Goal: Check status: Check status

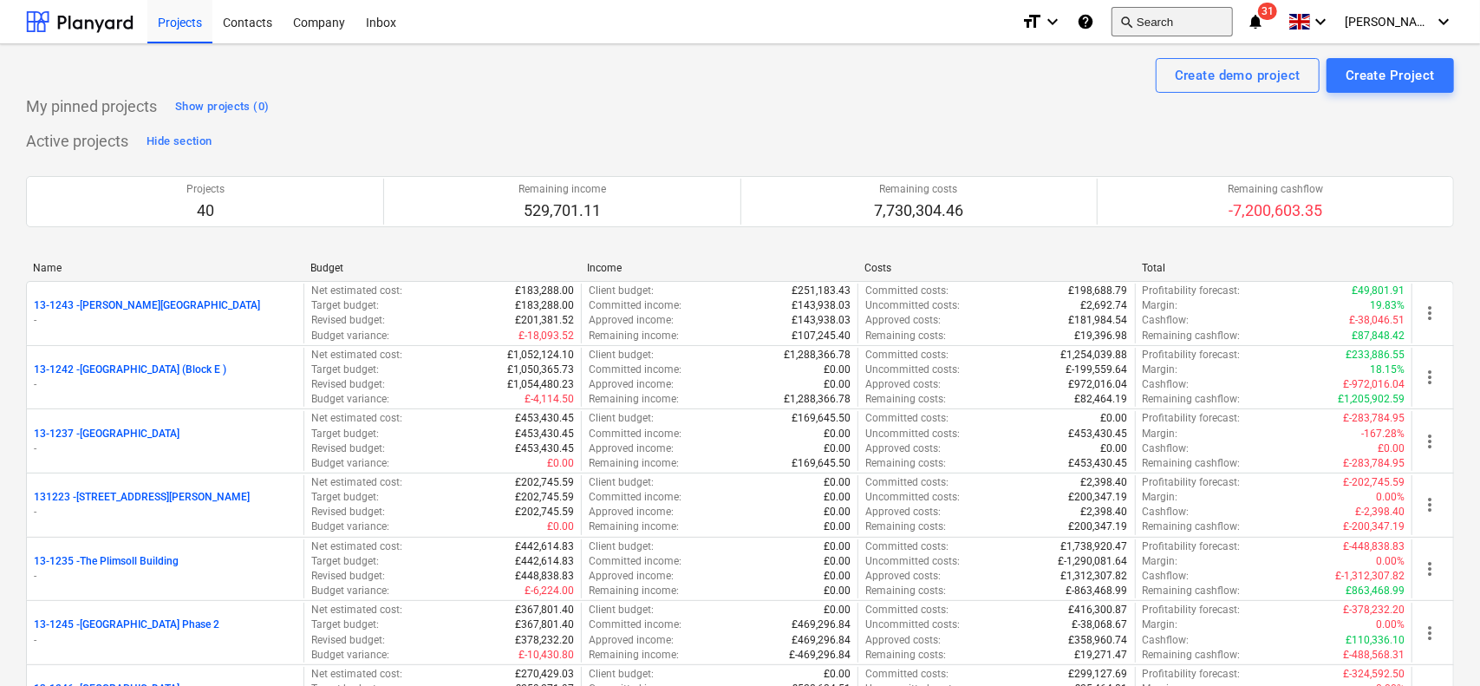
click at [1198, 28] on button "search Search" at bounding box center [1172, 21] width 121 height 29
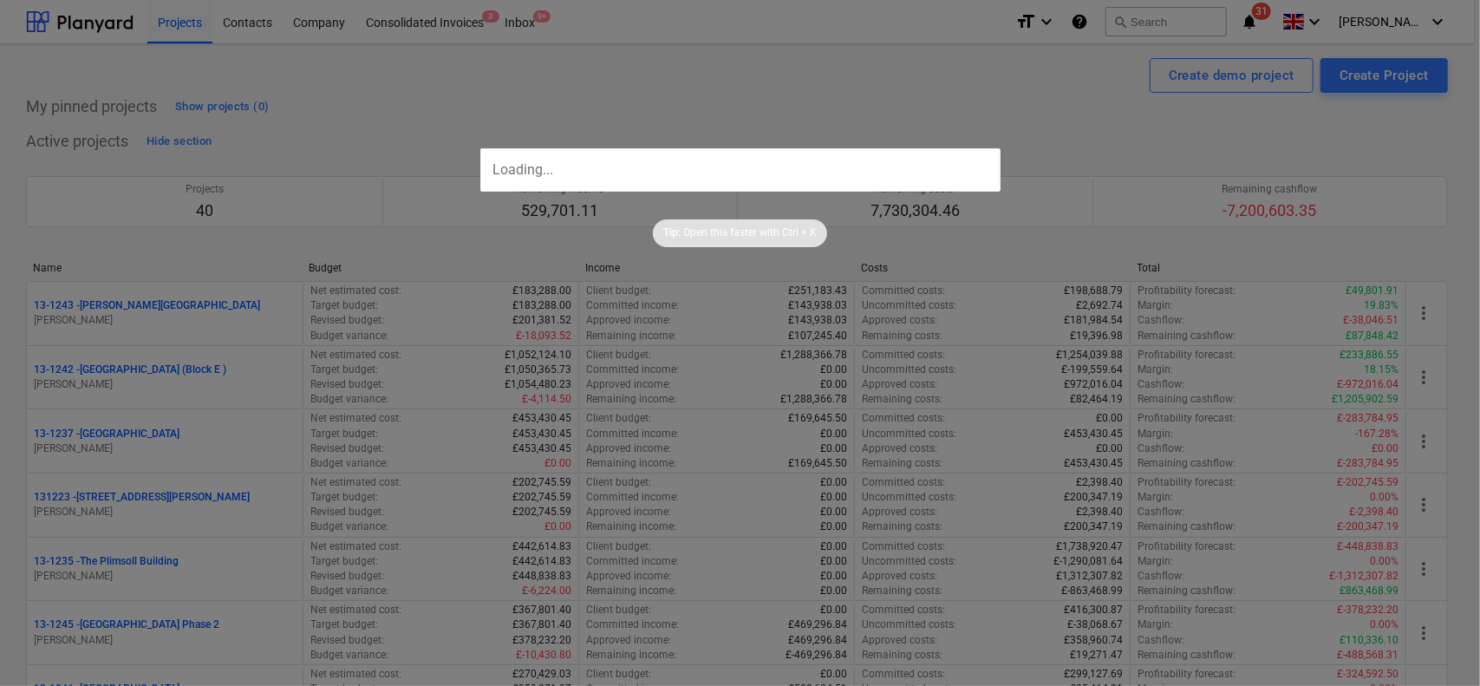
type input "96748"
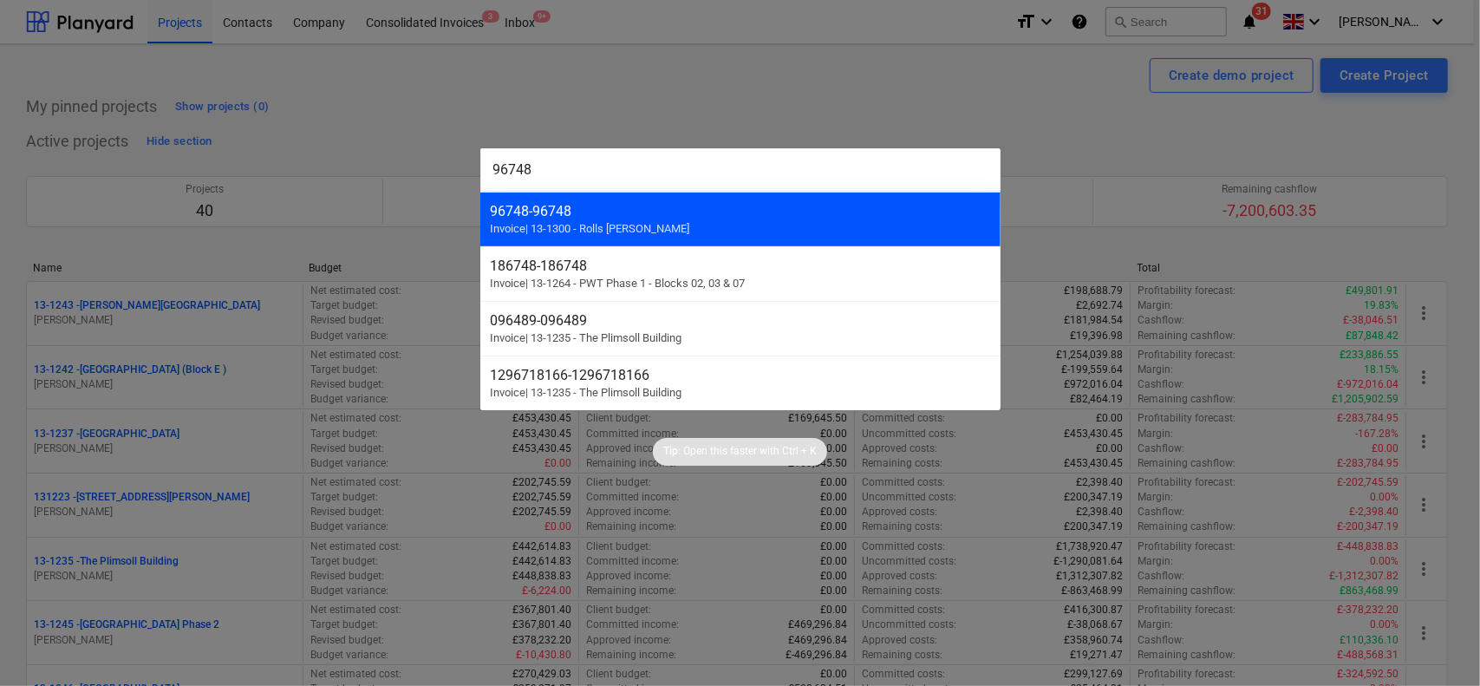
type input "96748"
click at [586, 219] on div "96748 - 96748 Invoice | 13-1300 - Rolls [PERSON_NAME]" at bounding box center [740, 219] width 520 height 55
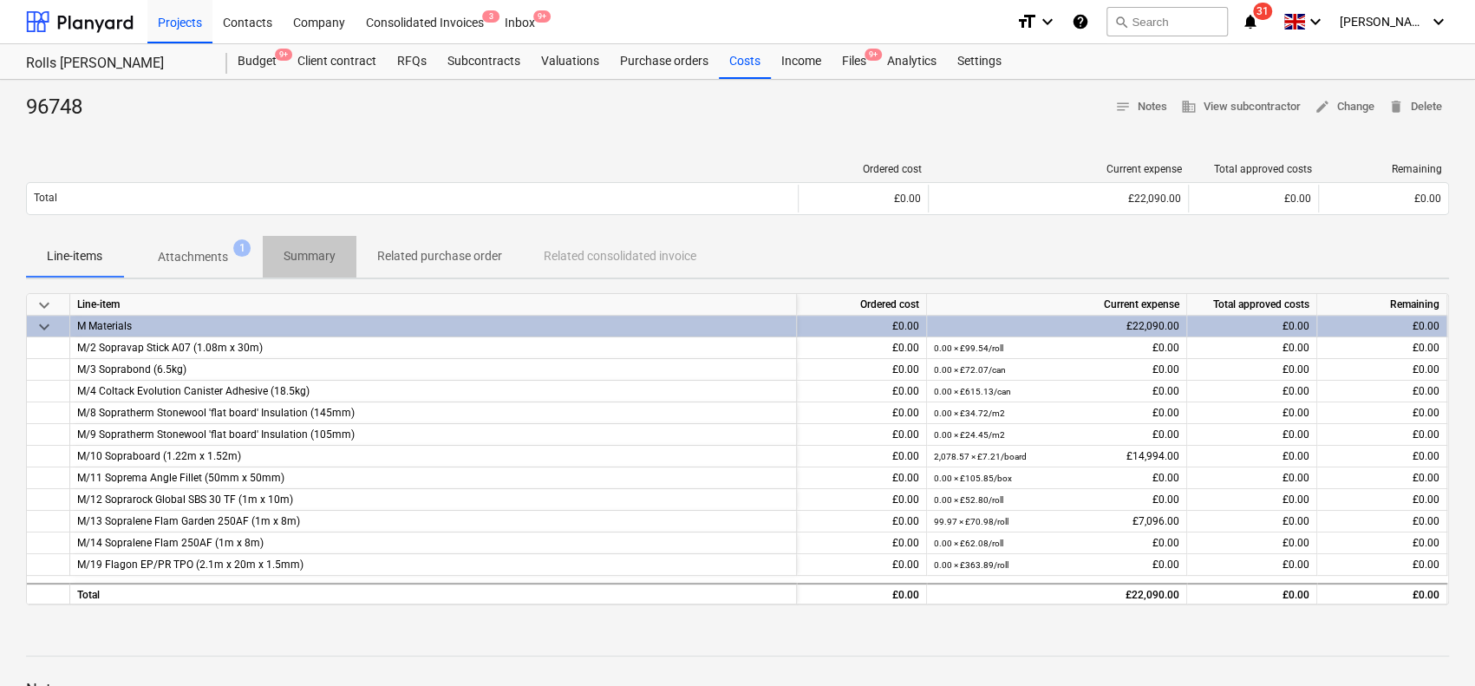
click at [290, 248] on p "Summary" at bounding box center [310, 256] width 52 height 18
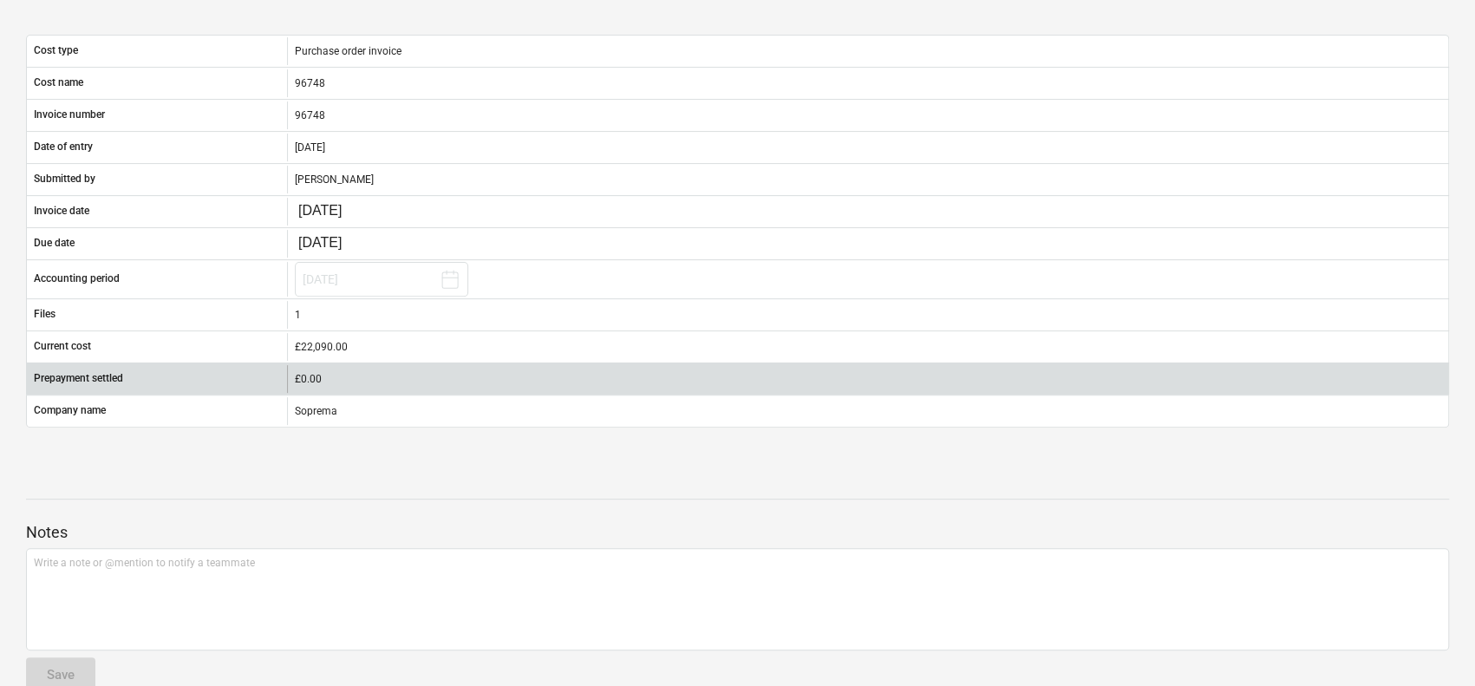
scroll to position [220, 0]
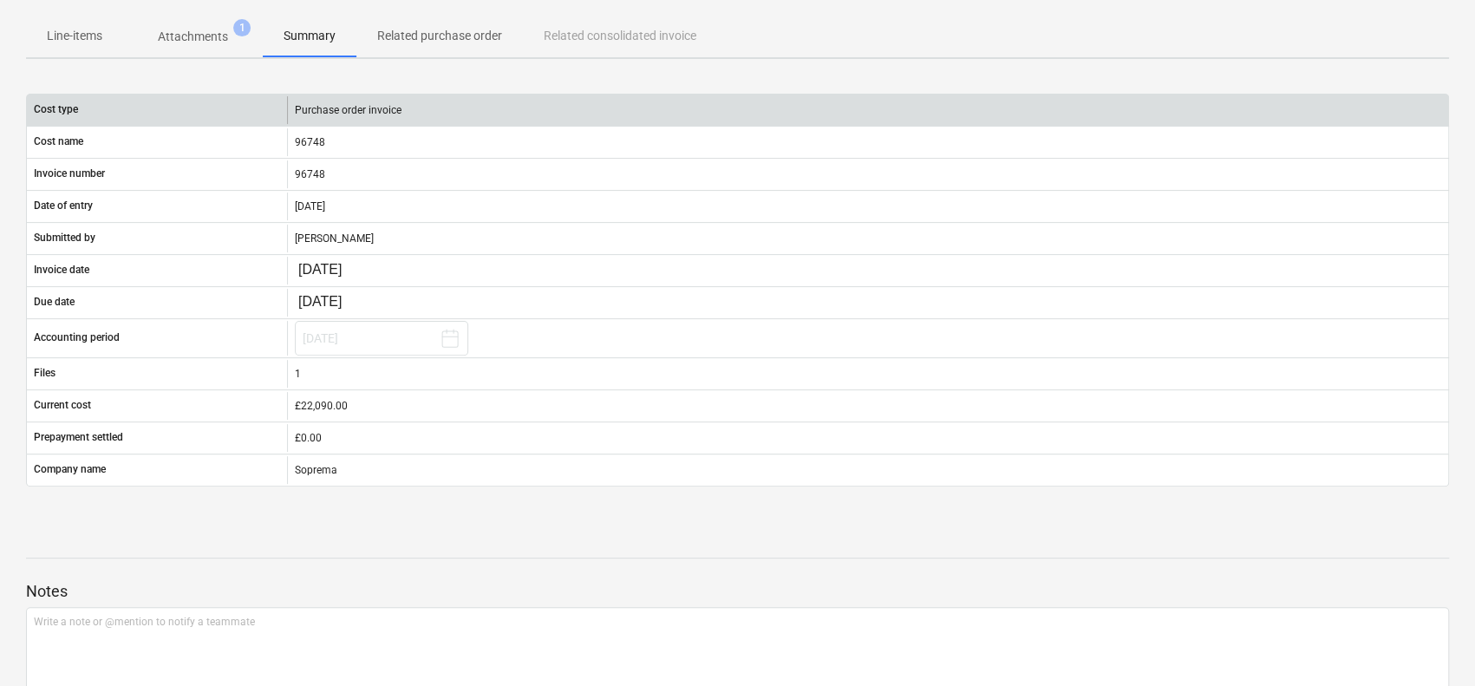
click at [331, 111] on div "Purchase order invoice" at bounding box center [867, 110] width 1161 height 28
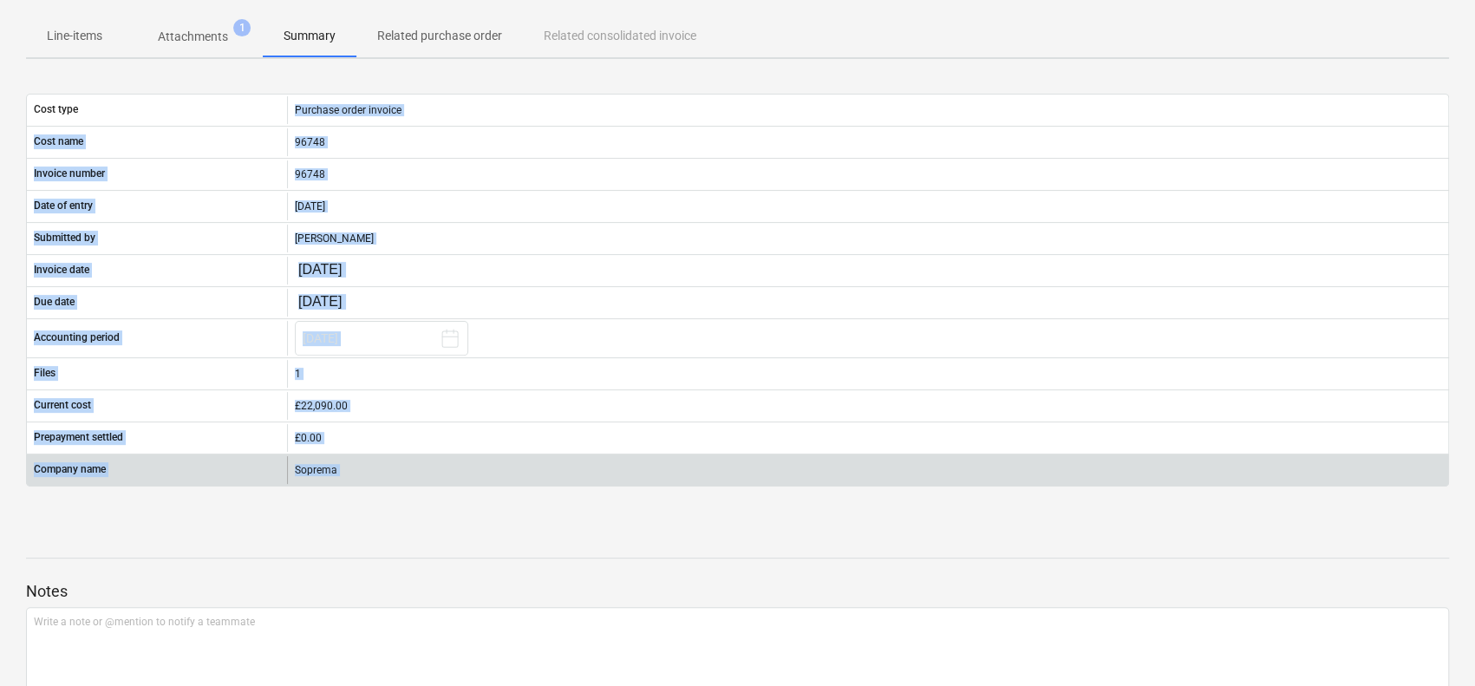
drag, startPoint x: 331, startPoint y: 111, endPoint x: 569, endPoint y: 460, distance: 422.5
click at [565, 467] on div "Cost type Purchase order invoice Cost name 96748 Invoice number 96748 Date of e…" at bounding box center [737, 290] width 1423 height 393
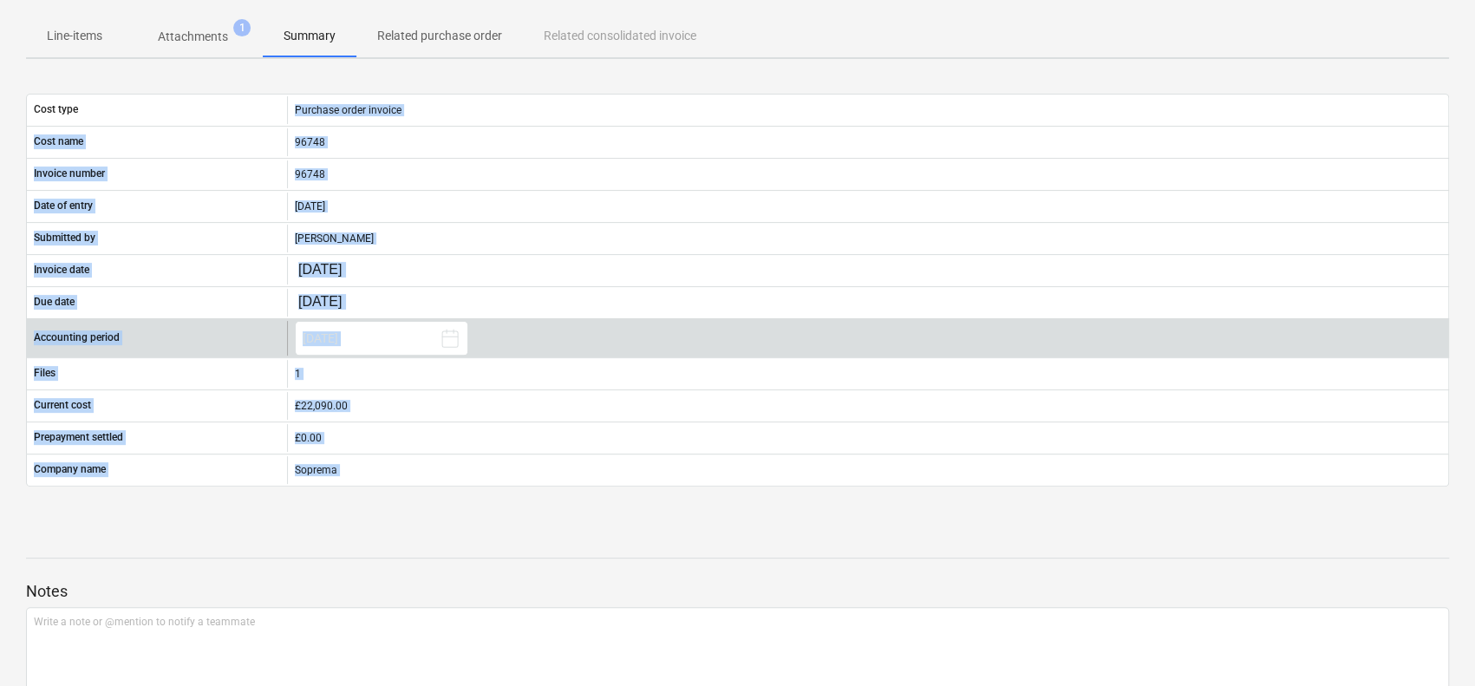
click at [600, 336] on div "[DATE]" at bounding box center [867, 338] width 1161 height 35
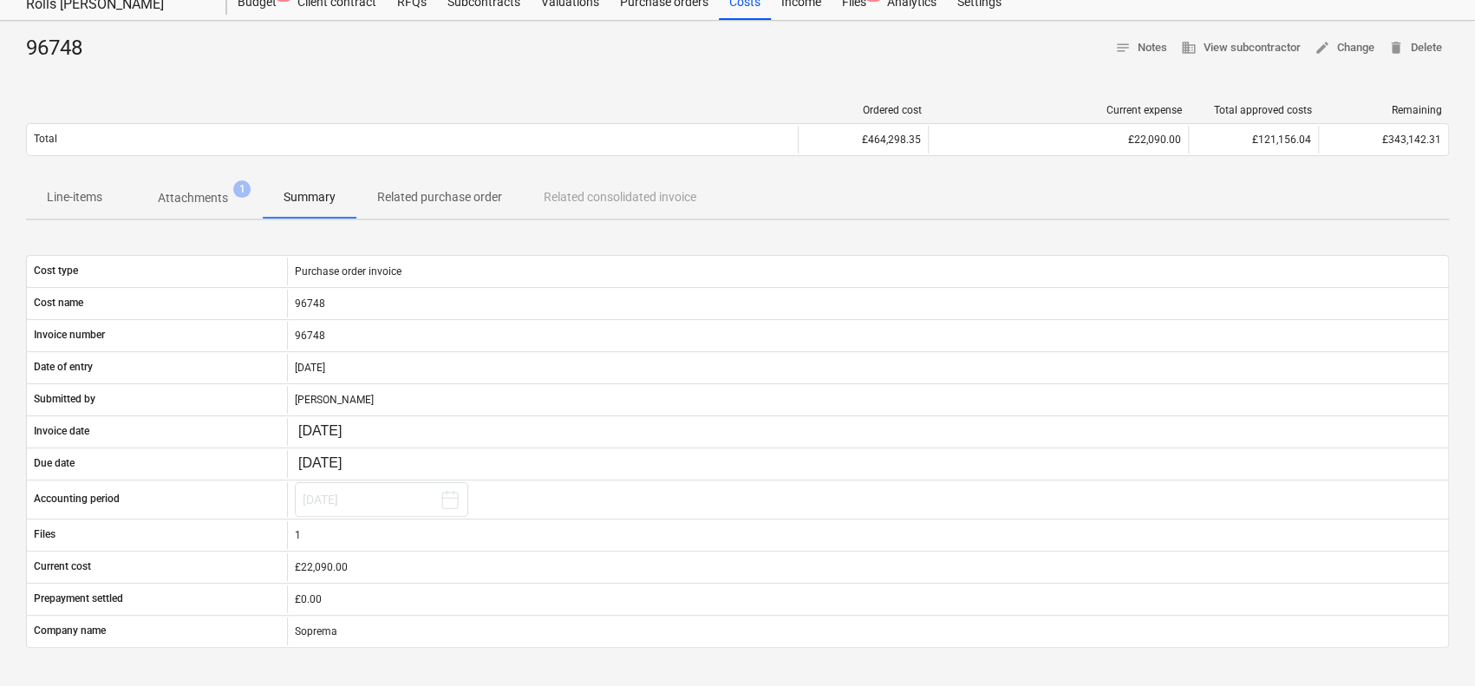
scroll to position [47, 0]
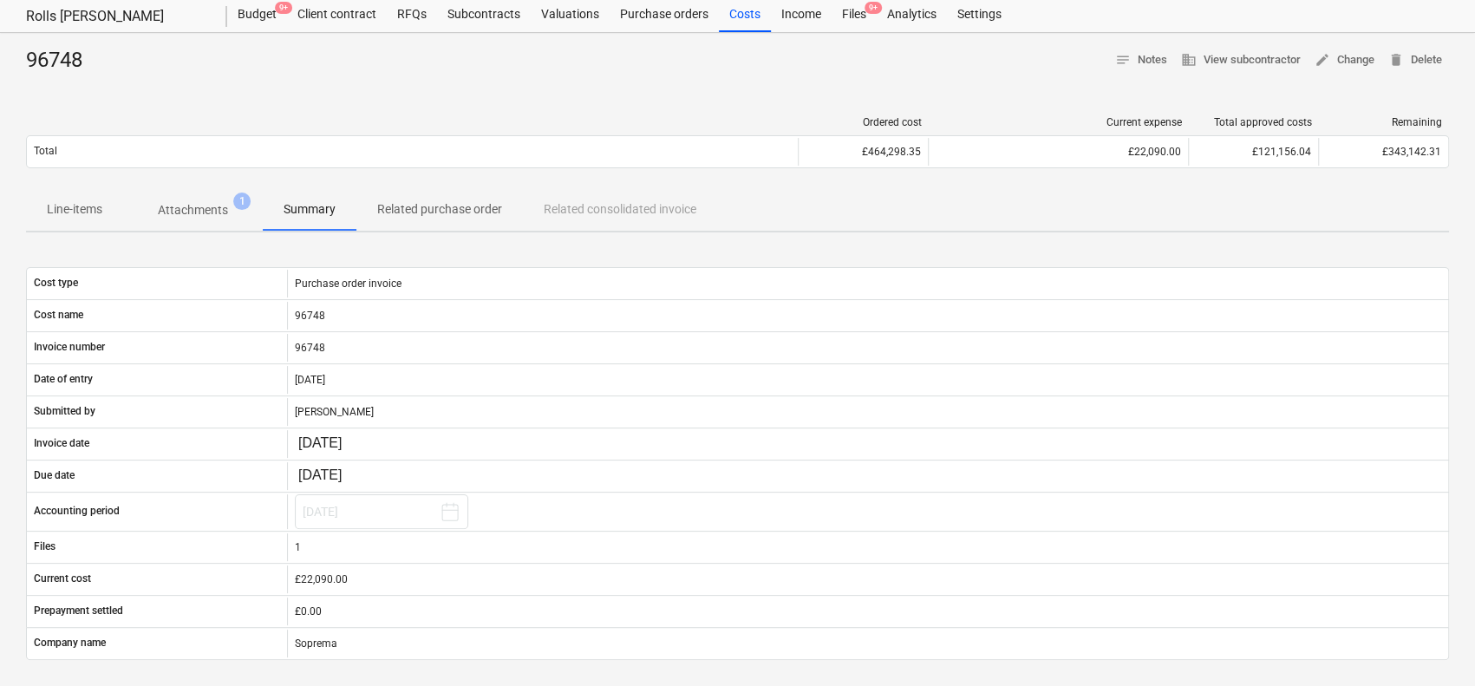
click at [203, 199] on span "Attachments 1" at bounding box center [193, 209] width 140 height 31
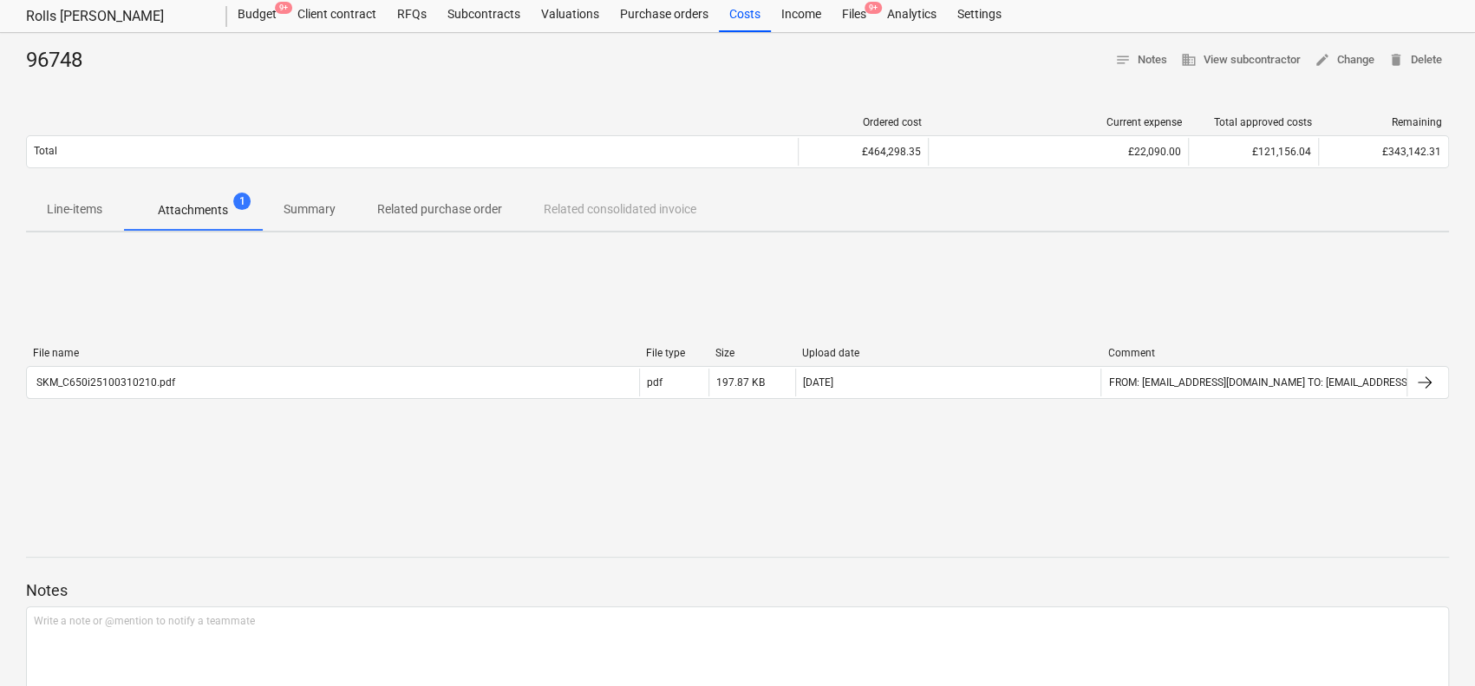
click at [62, 205] on p "Line-items" at bounding box center [74, 209] width 55 height 18
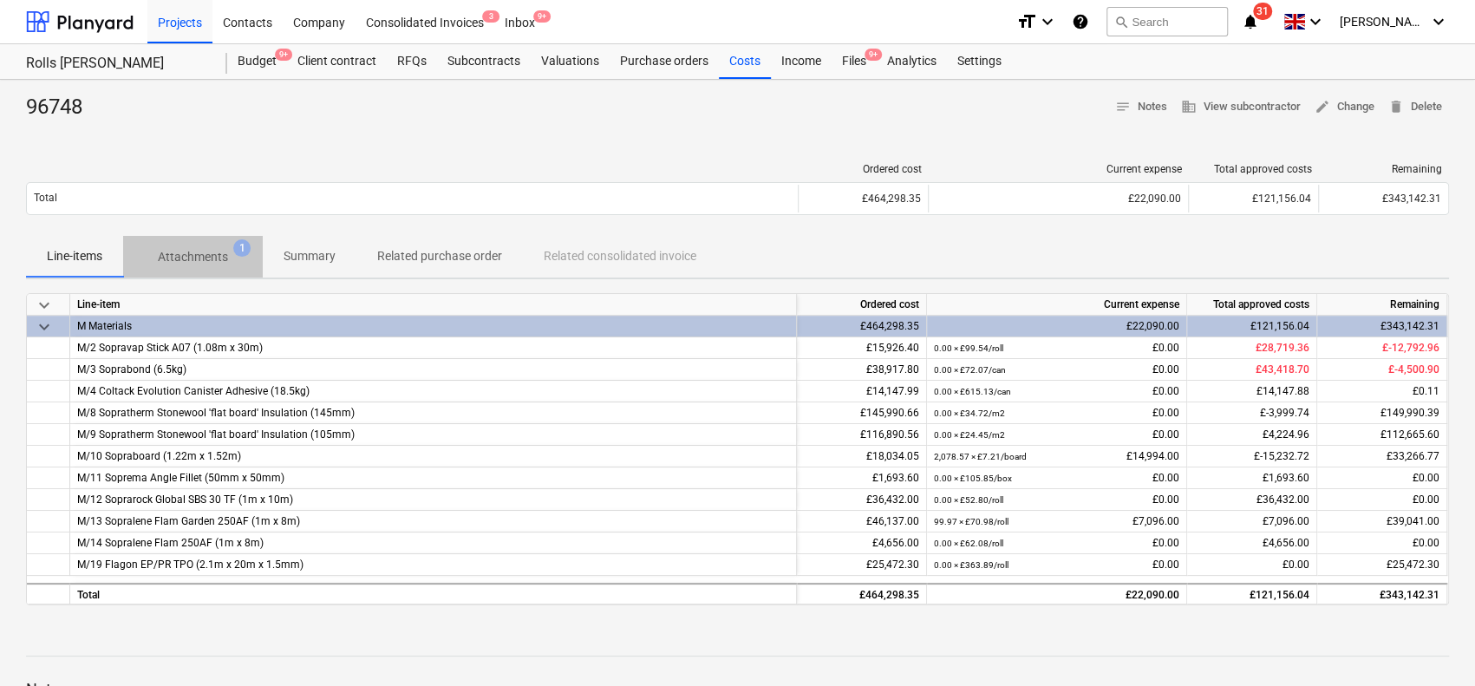
click at [166, 261] on p "Attachments" at bounding box center [193, 257] width 70 height 18
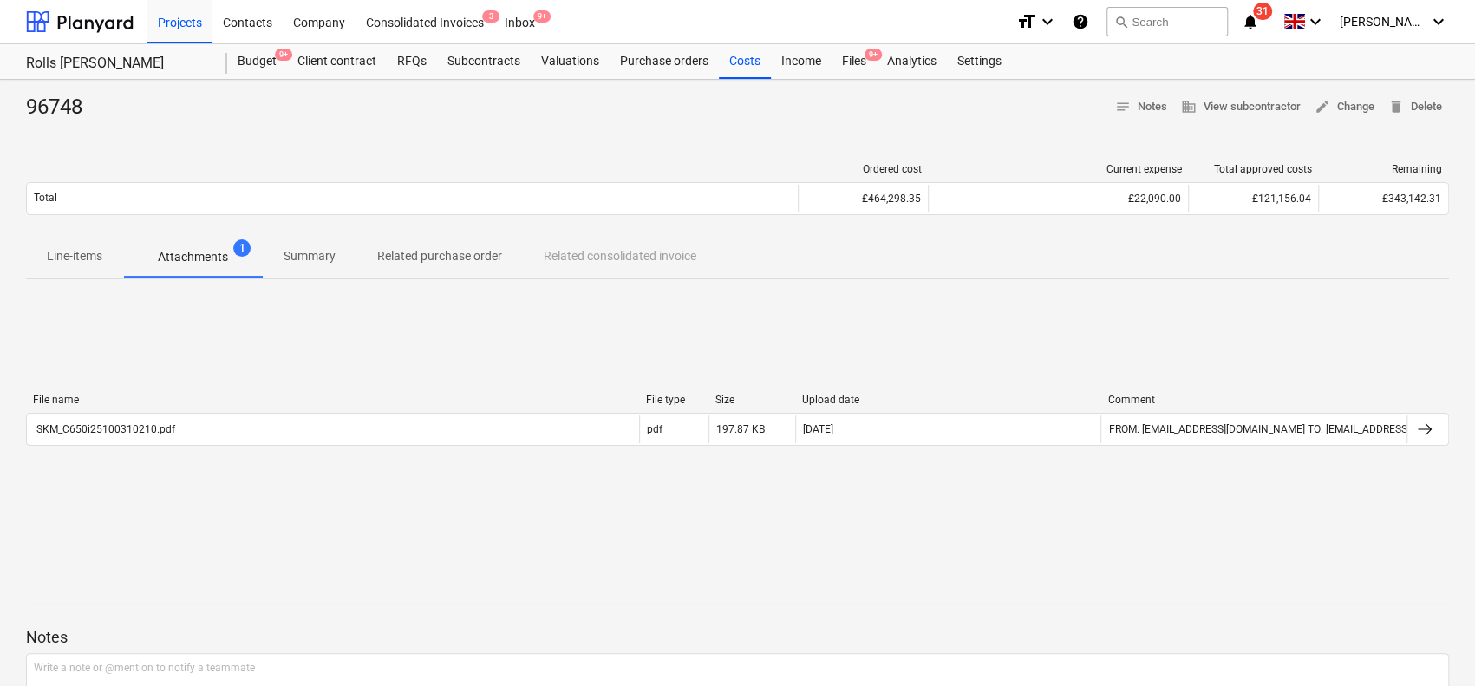
click at [305, 261] on p "Summary" at bounding box center [310, 256] width 52 height 18
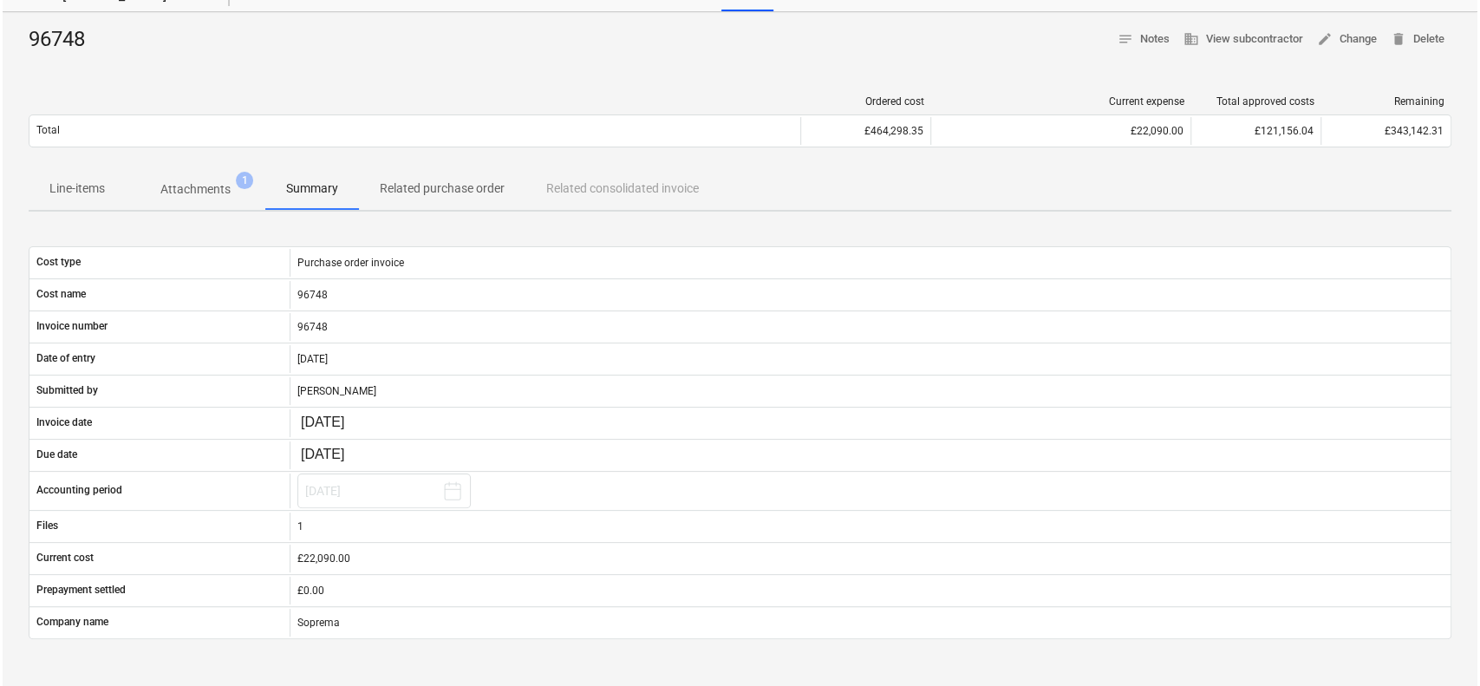
scroll to position [47, 0]
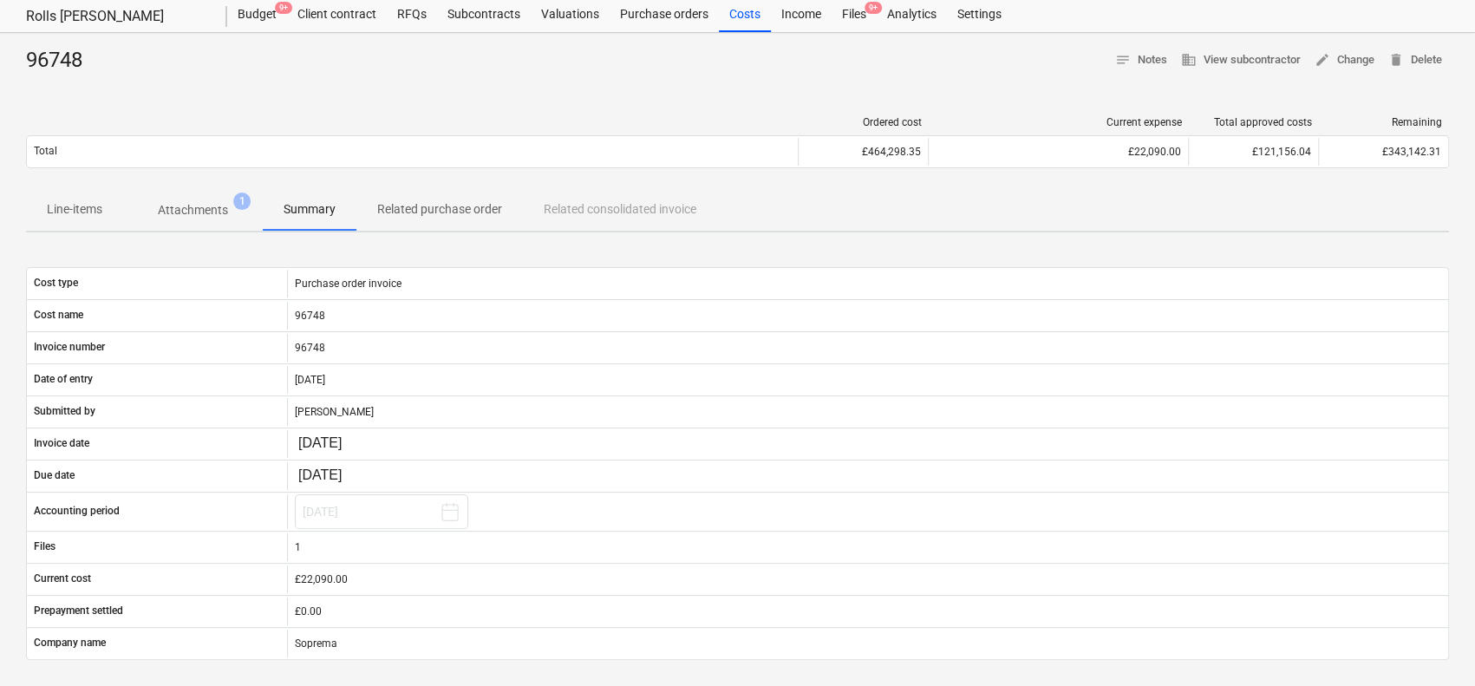
click at [182, 207] on p "Attachments" at bounding box center [193, 210] width 70 height 18
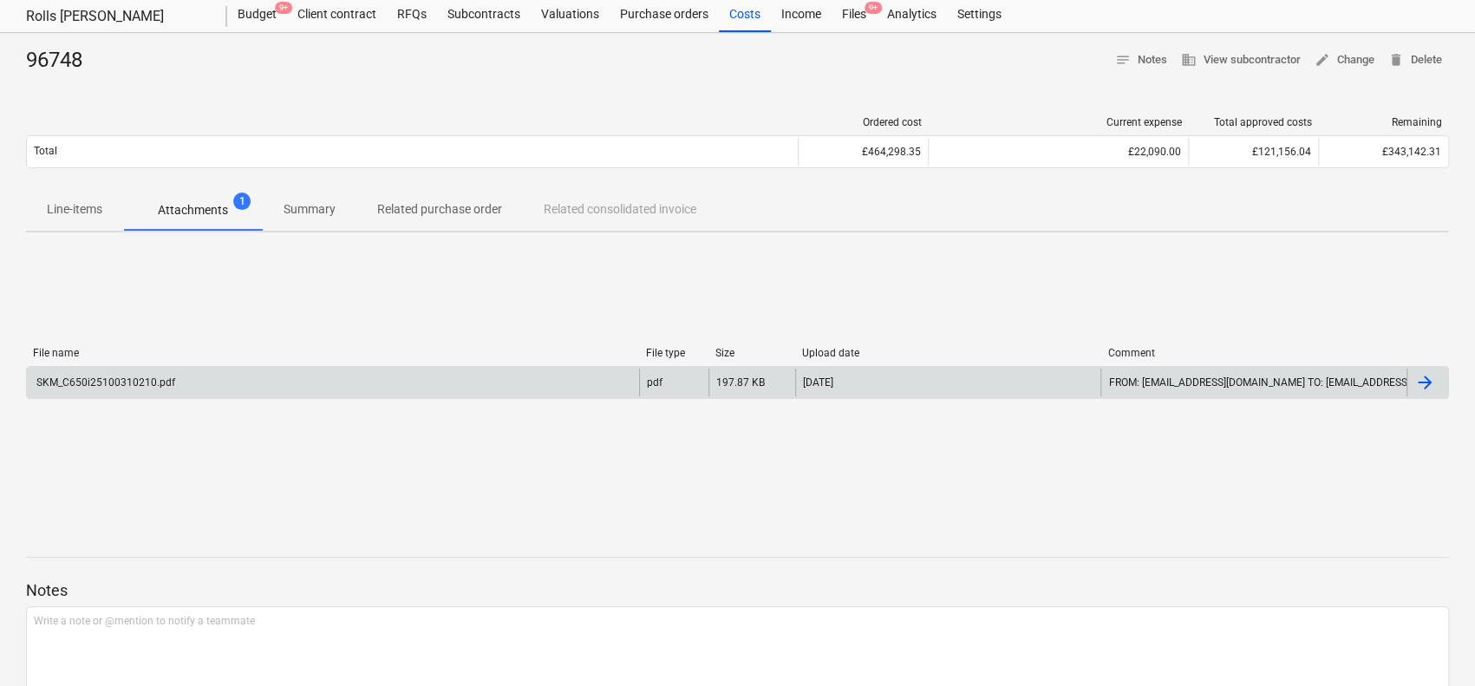
click at [203, 375] on div "SKM_C650i25100310210.pdf" at bounding box center [333, 382] width 612 height 28
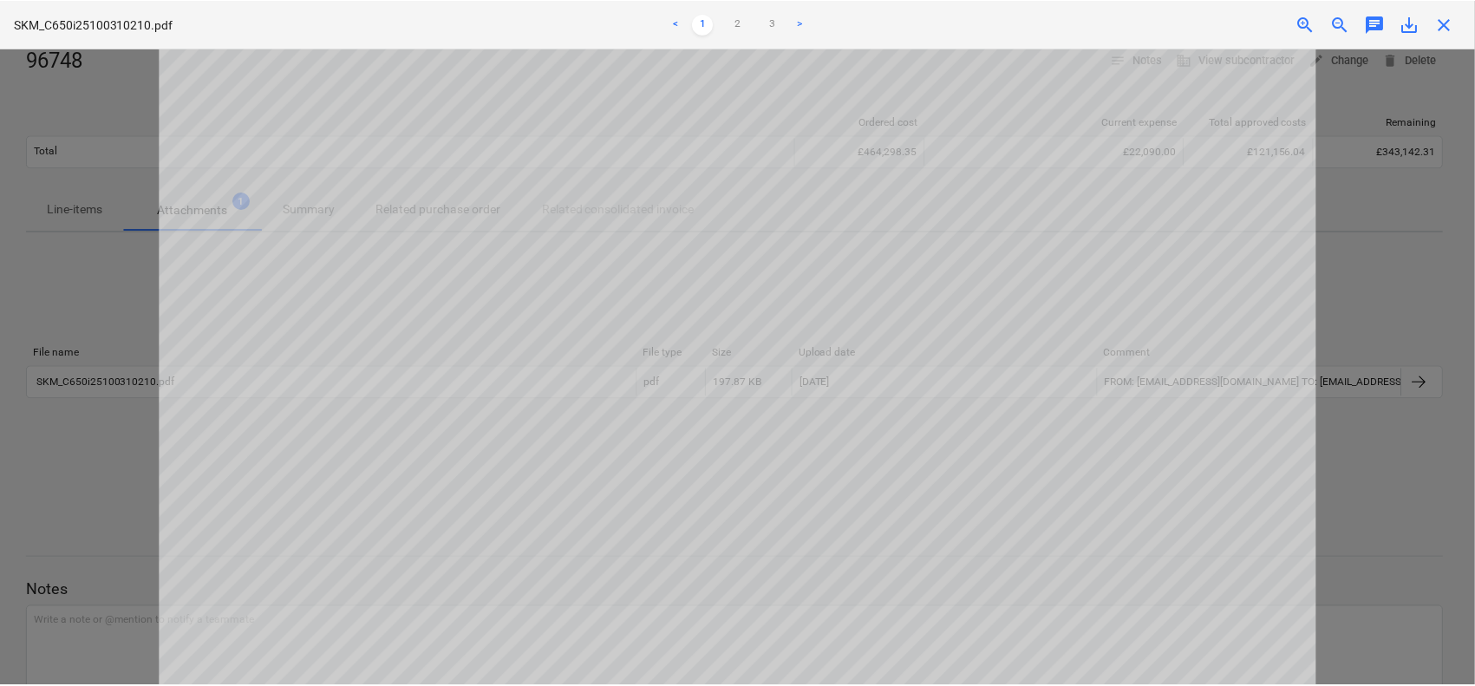
scroll to position [607, 0]
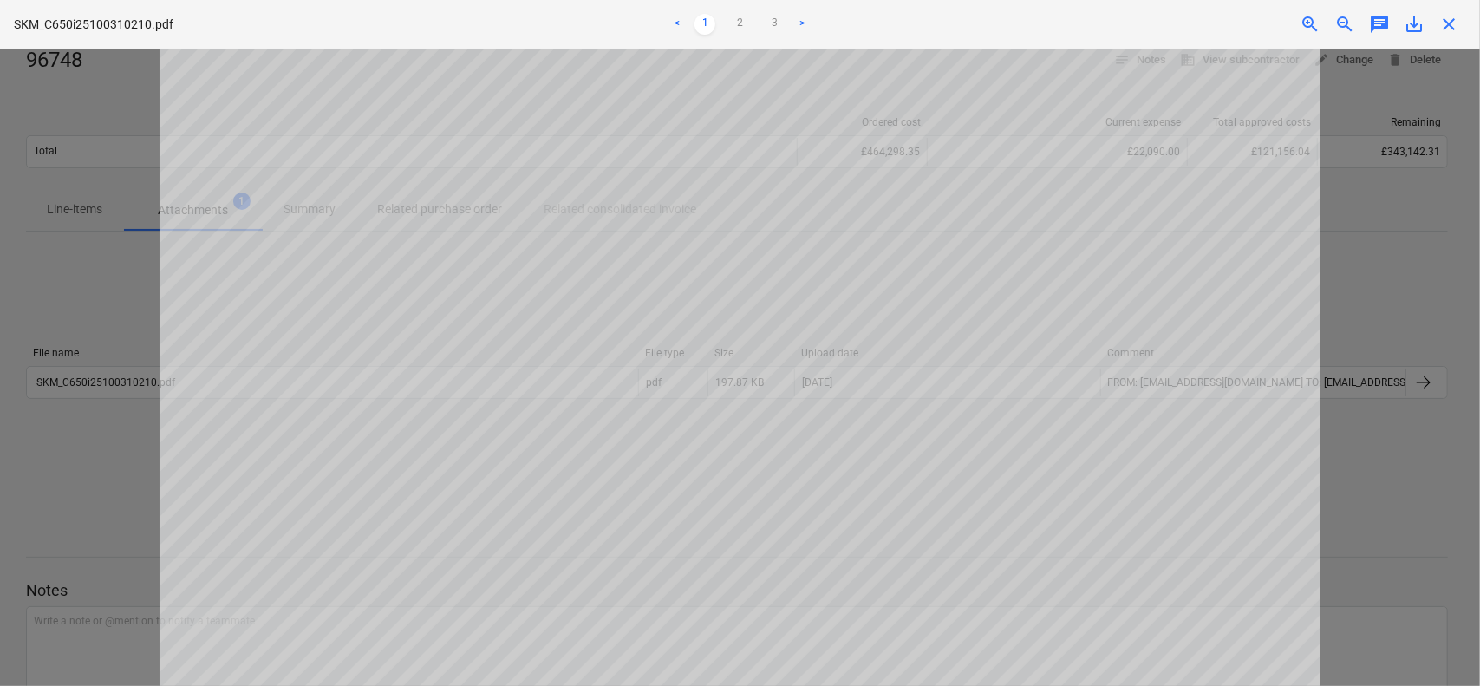
click at [1447, 20] on span "close" at bounding box center [1448, 24] width 21 height 21
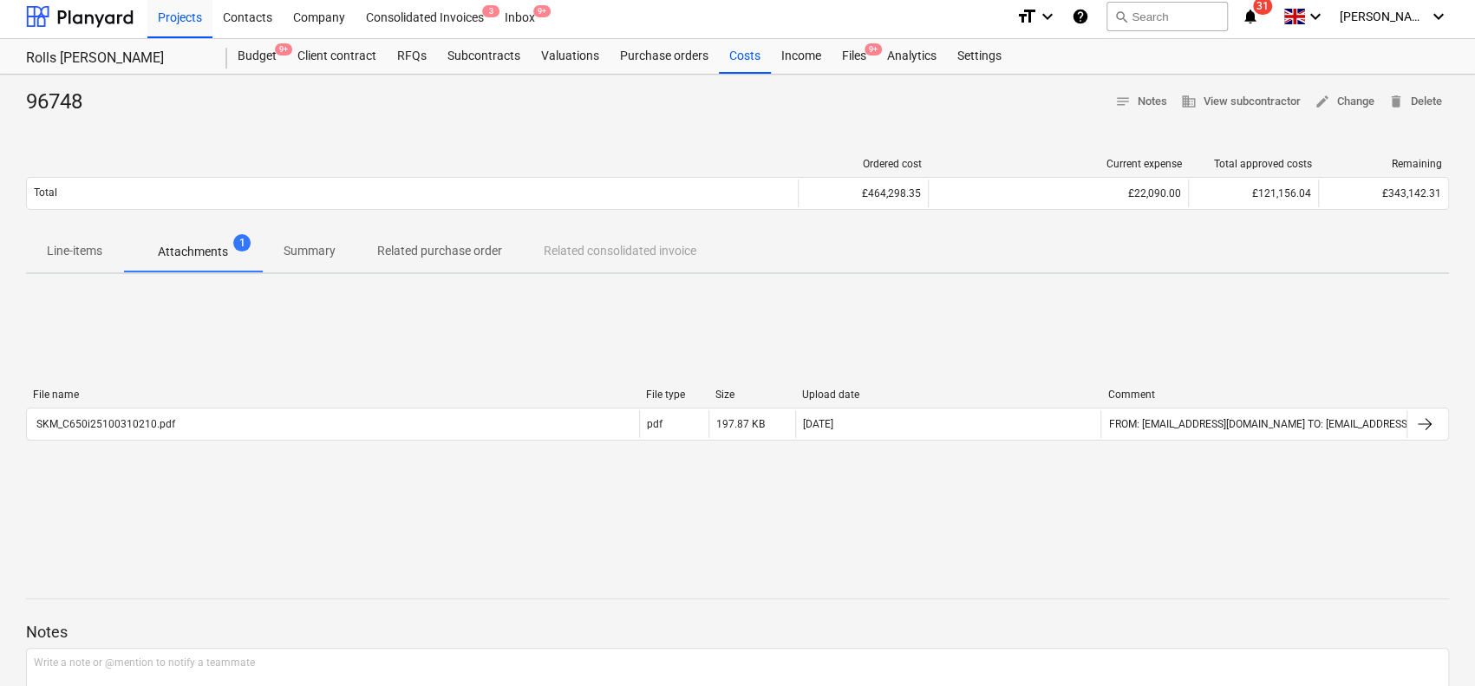
scroll to position [0, 0]
